Goal: Find specific page/section: Find specific page/section

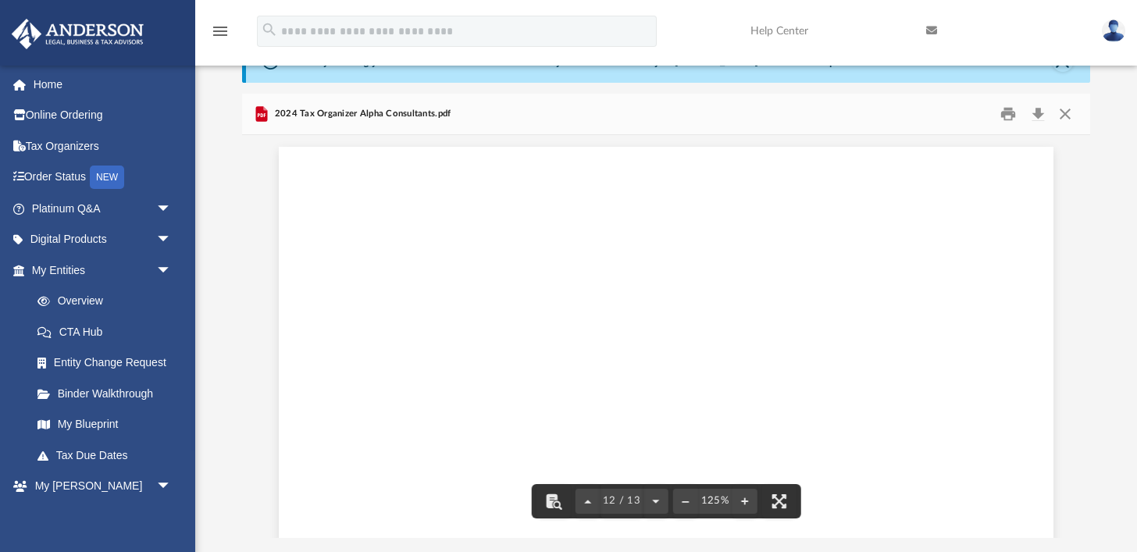
scroll to position [12475, 0]
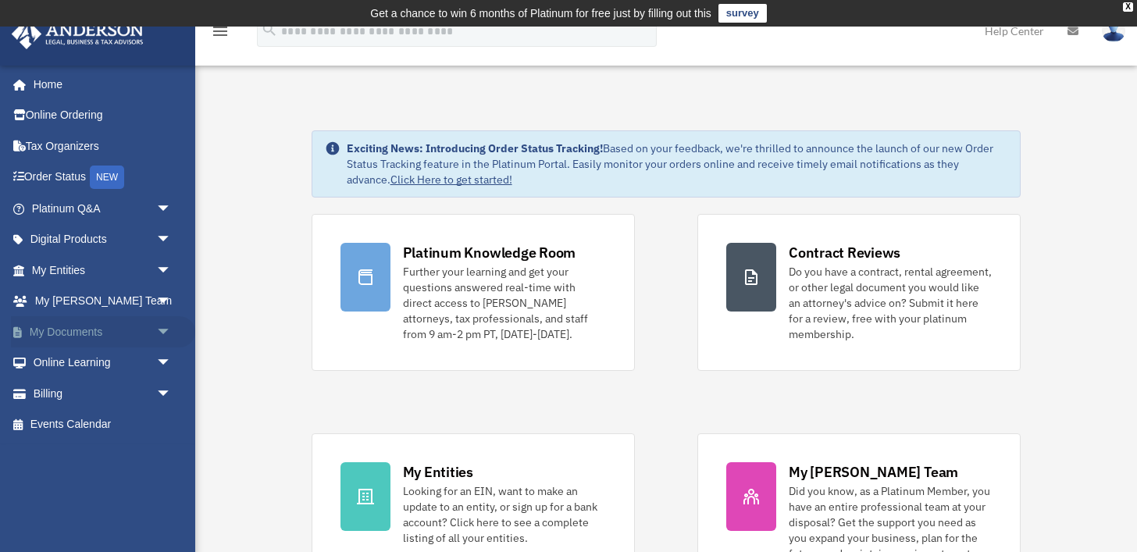
click at [162, 330] on span "arrow_drop_down" at bounding box center [171, 332] width 31 height 32
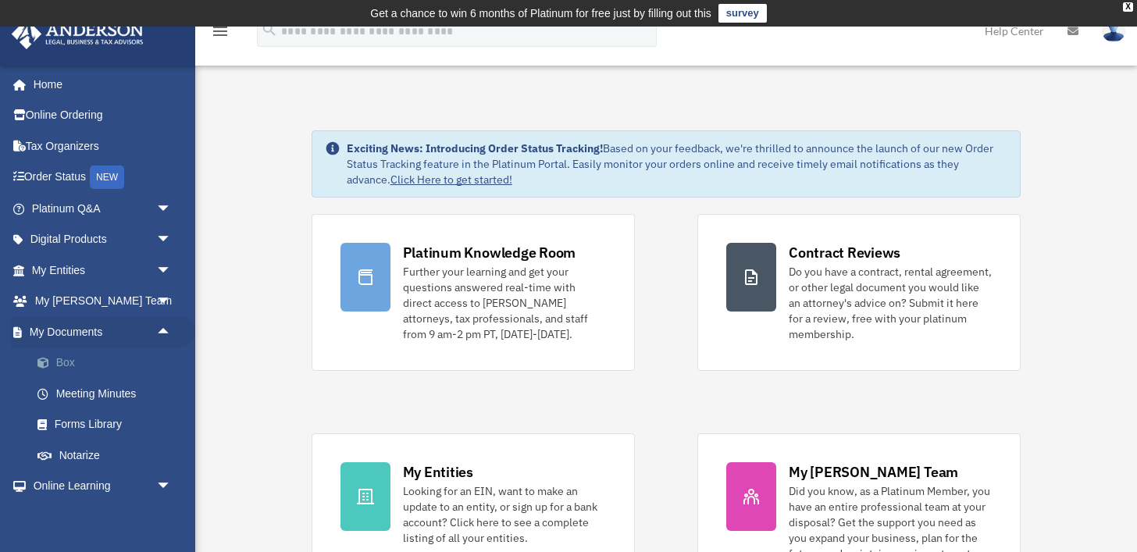
click at [113, 362] on link "Box" at bounding box center [108, 362] width 173 height 31
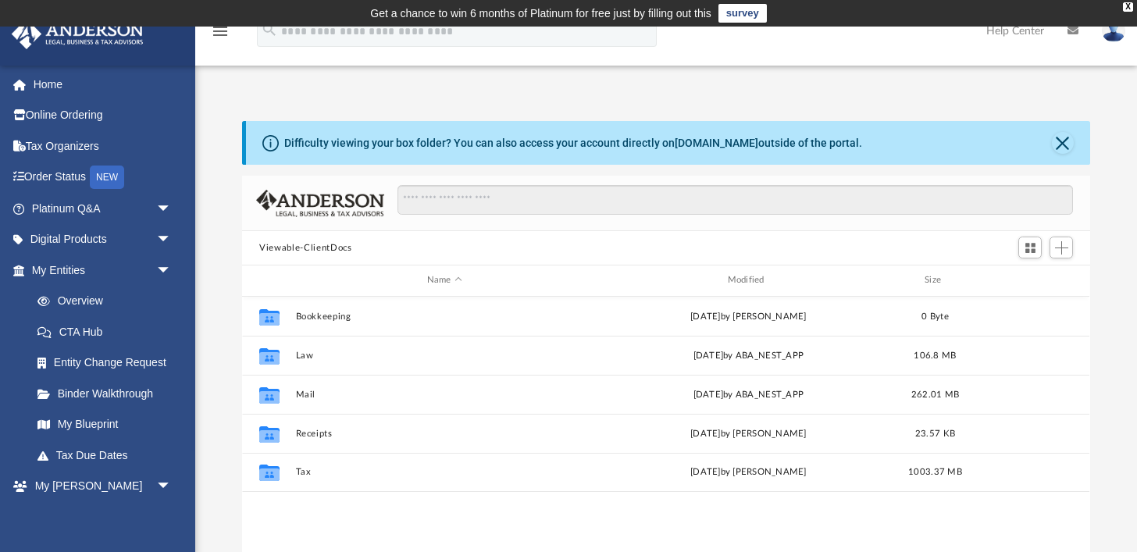
scroll to position [355, 847]
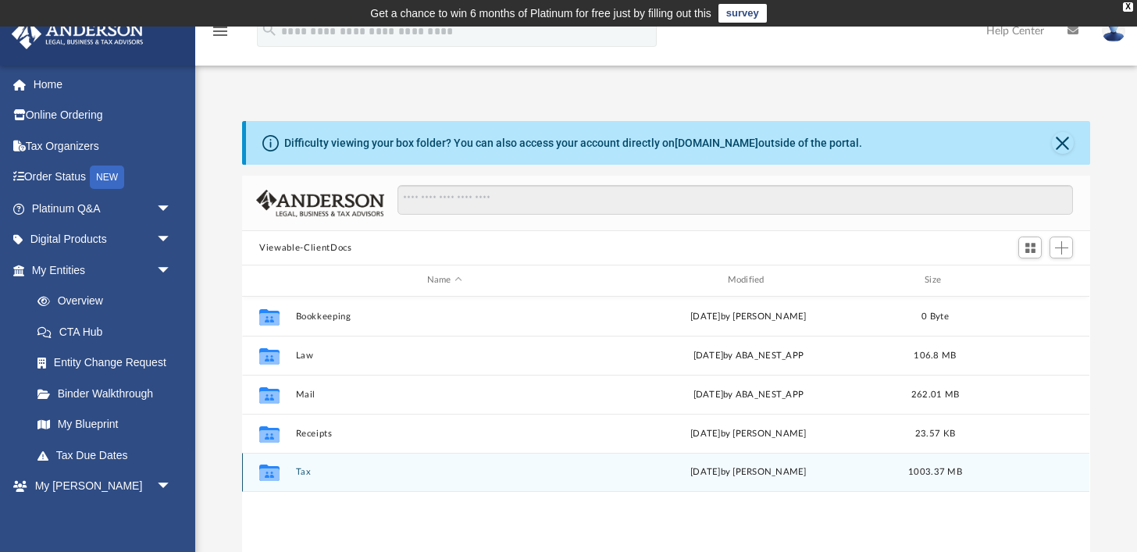
click at [305, 475] on button "Tax" at bounding box center [445, 472] width 298 height 10
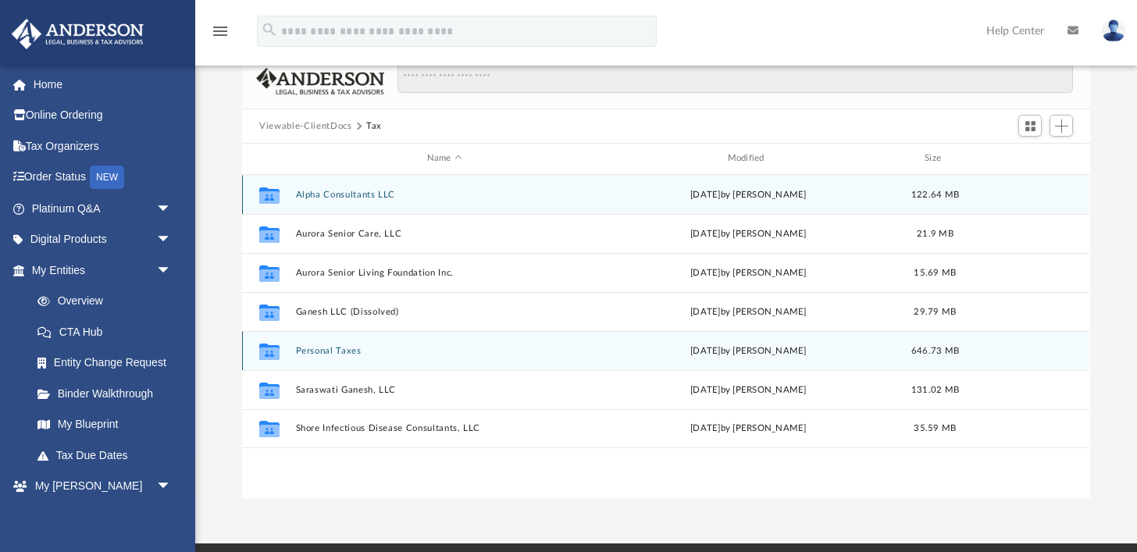
scroll to position [169, 0]
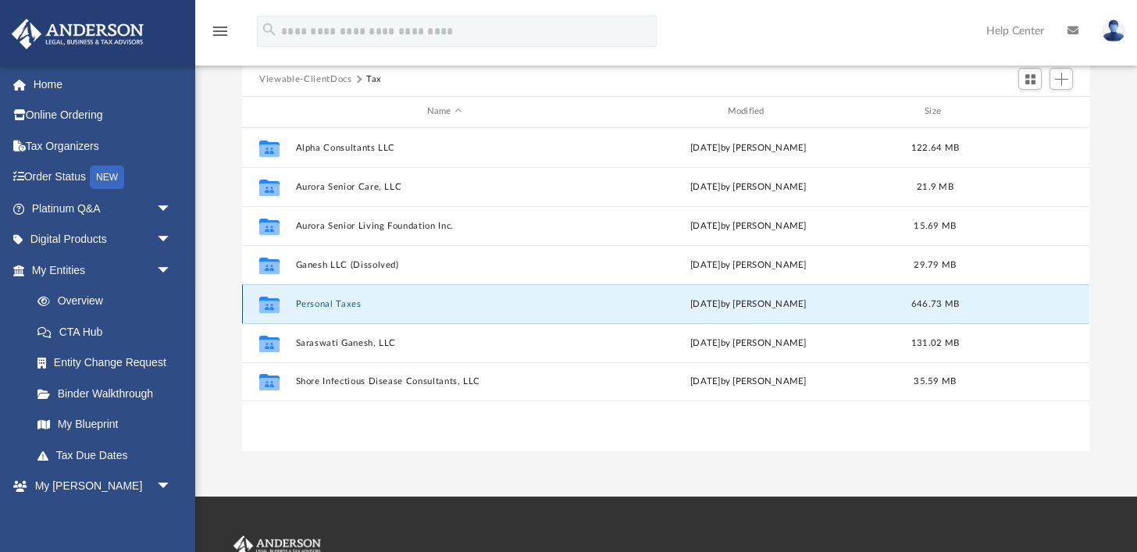
click at [340, 306] on button "Personal Taxes" at bounding box center [445, 304] width 298 height 10
